Goal: Book appointment/travel/reservation

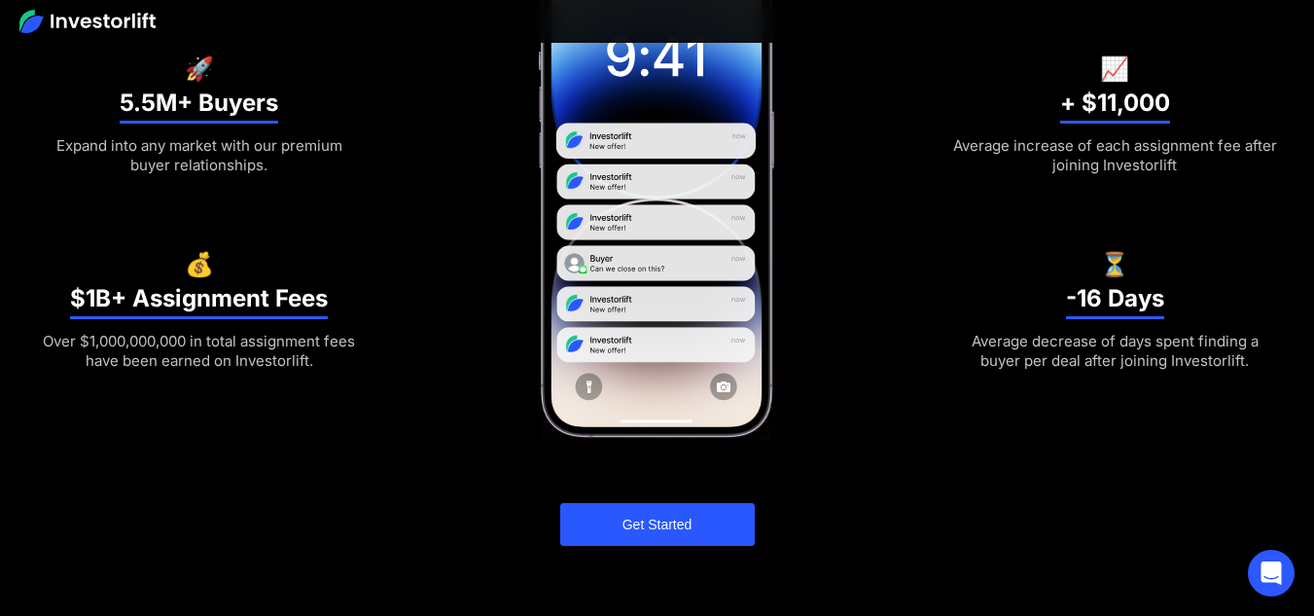
scroll to position [419, 0]
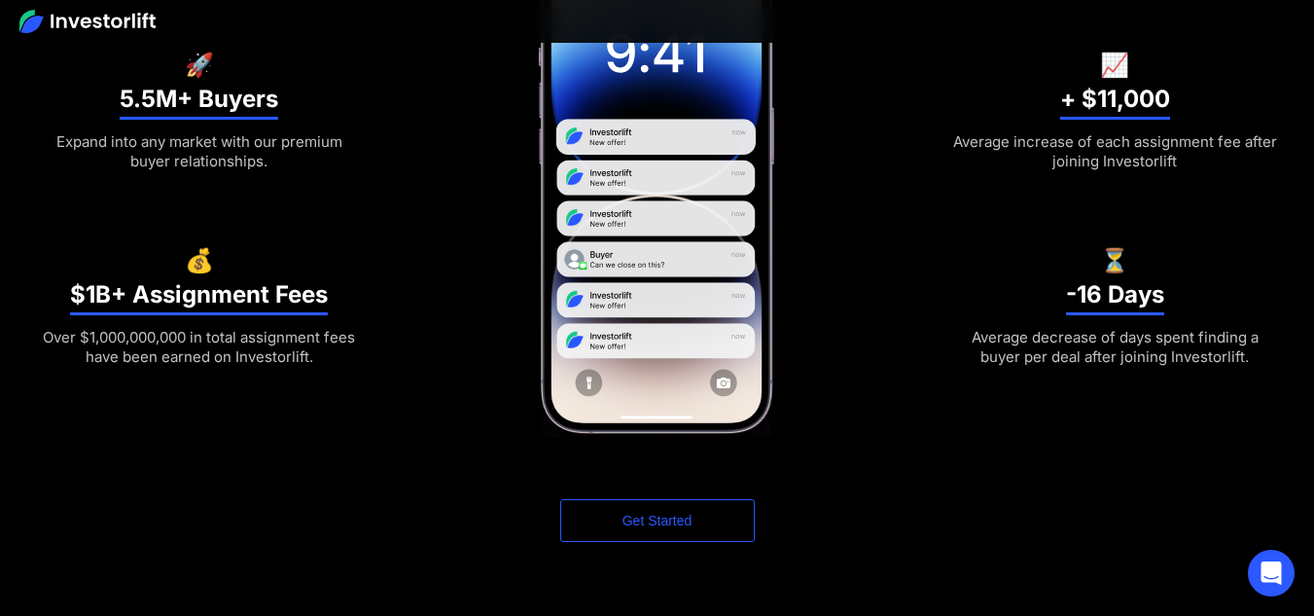
click at [680, 516] on link "Get Started" at bounding box center [657, 520] width 195 height 43
click at [694, 527] on link "Get Started" at bounding box center [657, 520] width 195 height 43
